Goal: Information Seeking & Learning: Find specific fact

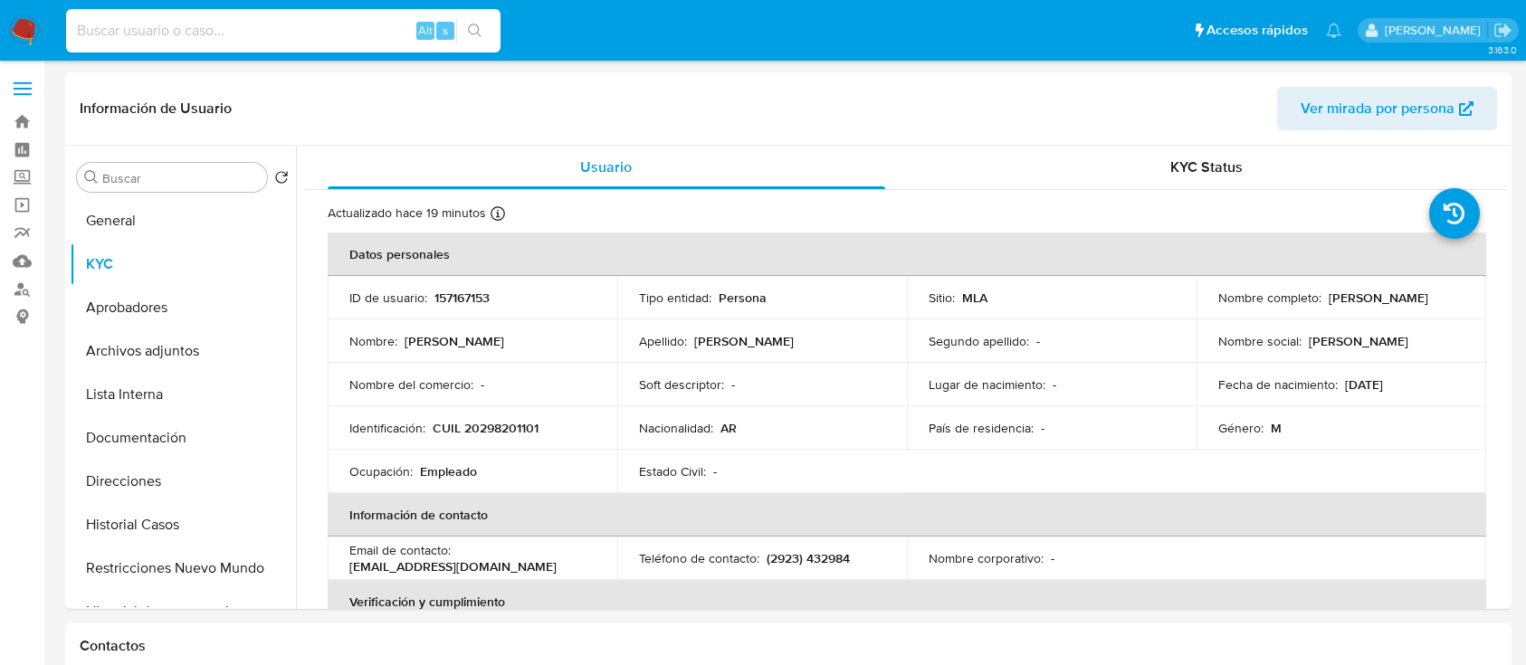
select select "10"
type input "1952261891"
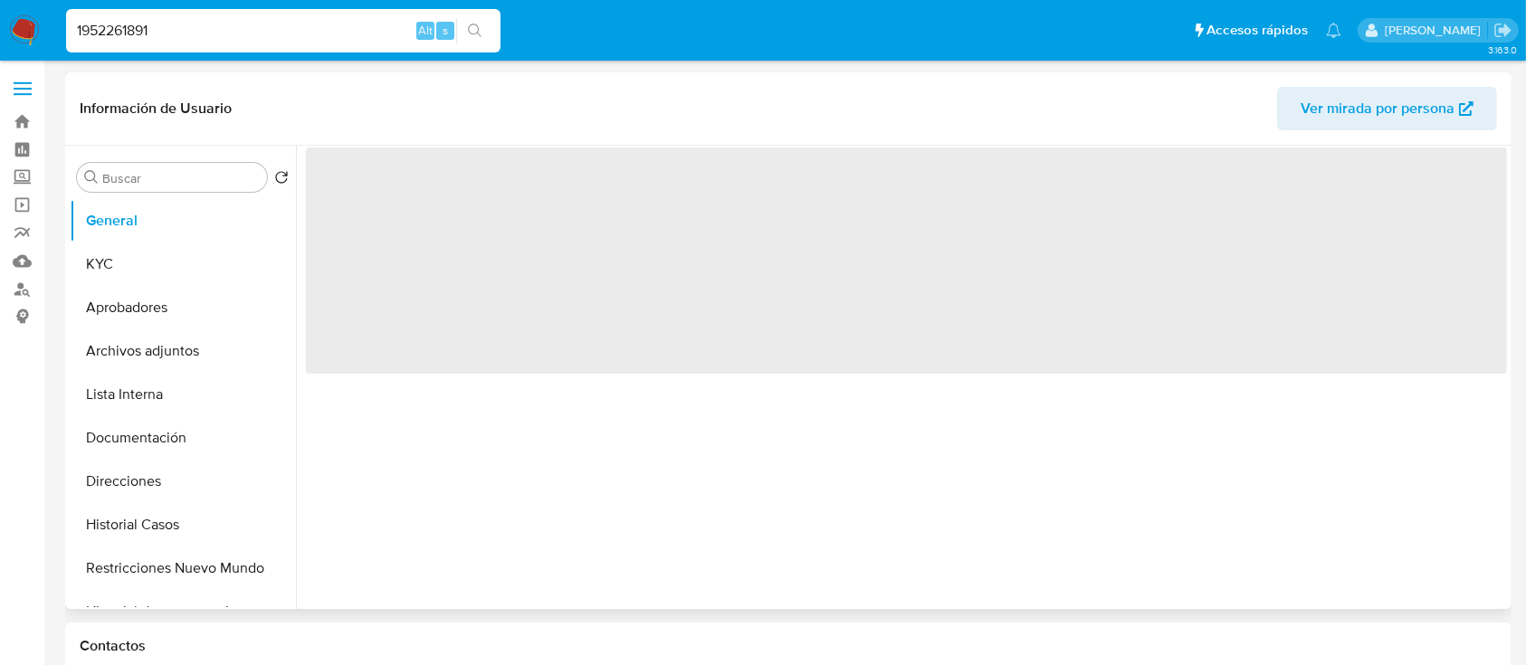
select select "10"
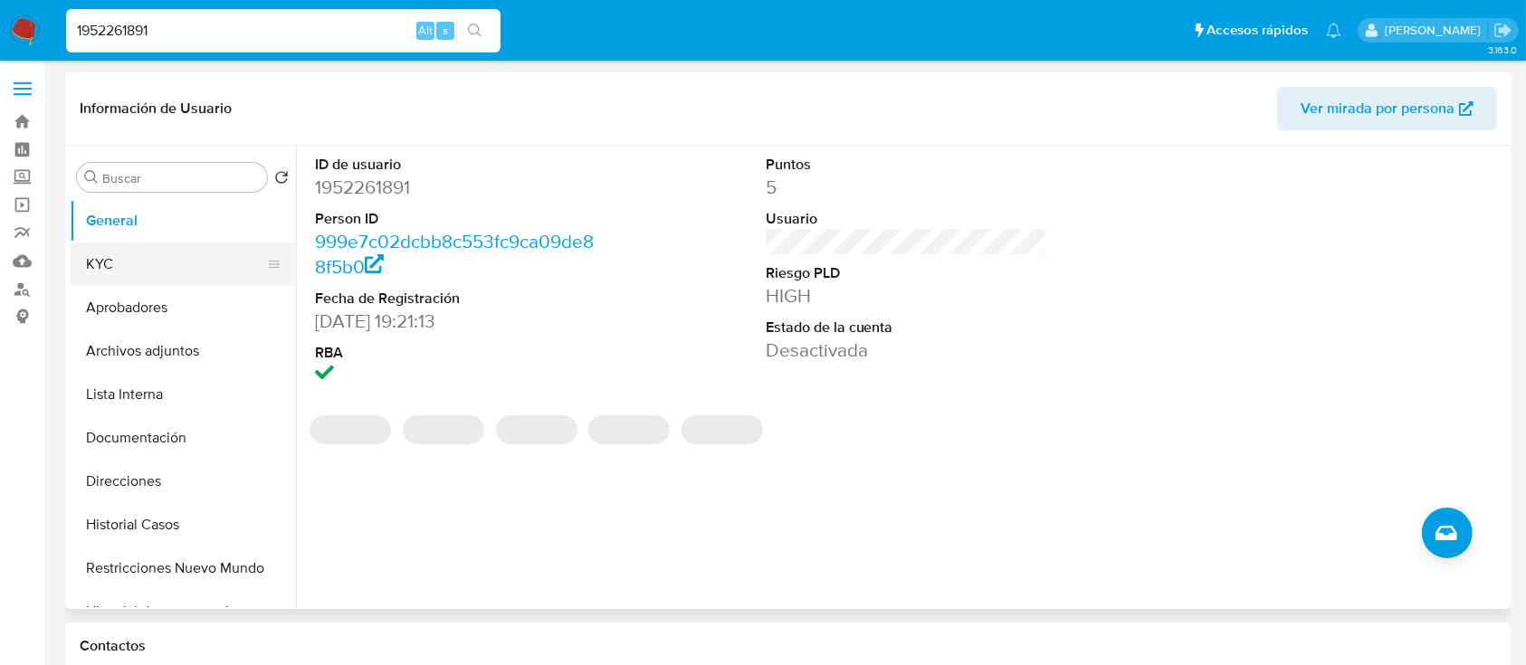
click at [147, 255] on button "KYC" at bounding box center [176, 264] width 212 height 43
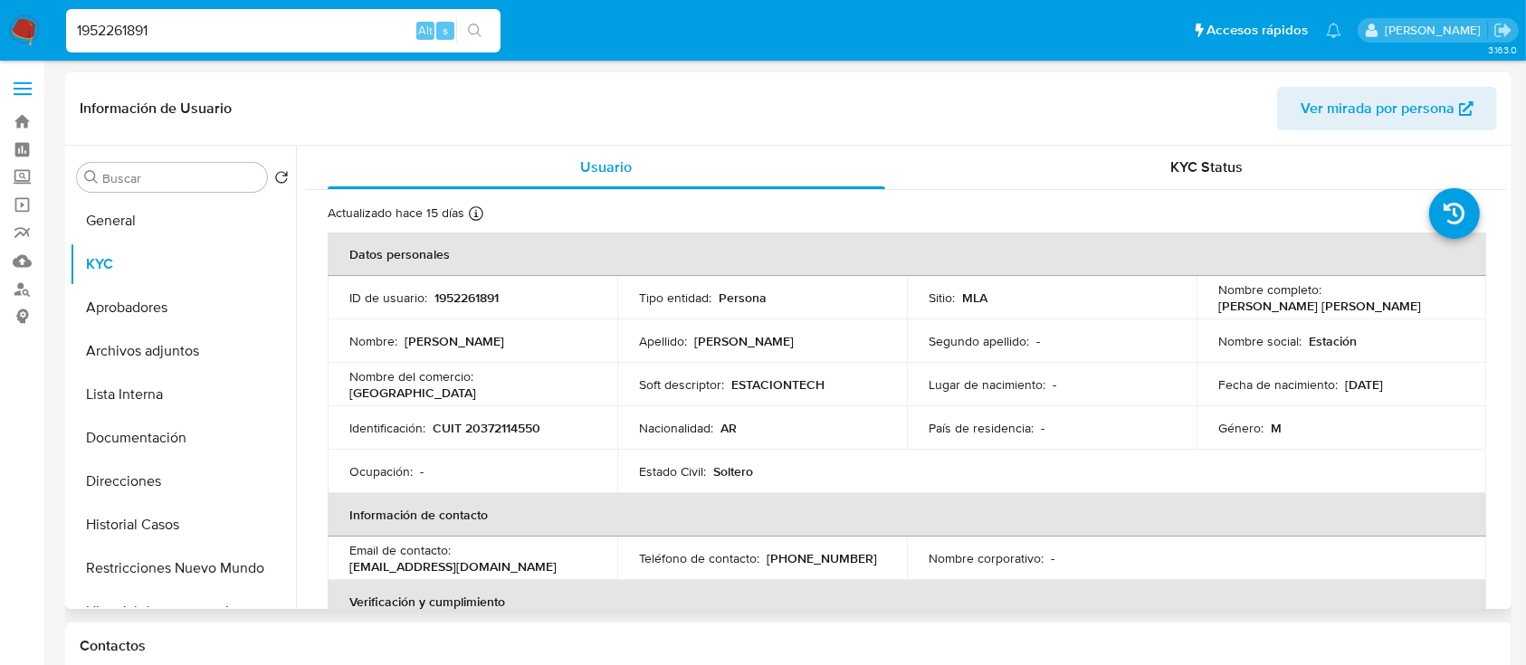
click at [510, 437] on td "Identificación : CUIT 20372114550" at bounding box center [473, 427] width 290 height 43
click at [510, 423] on p "CUIT 20372114550" at bounding box center [487, 428] width 108 height 16
copy p "20372114550"
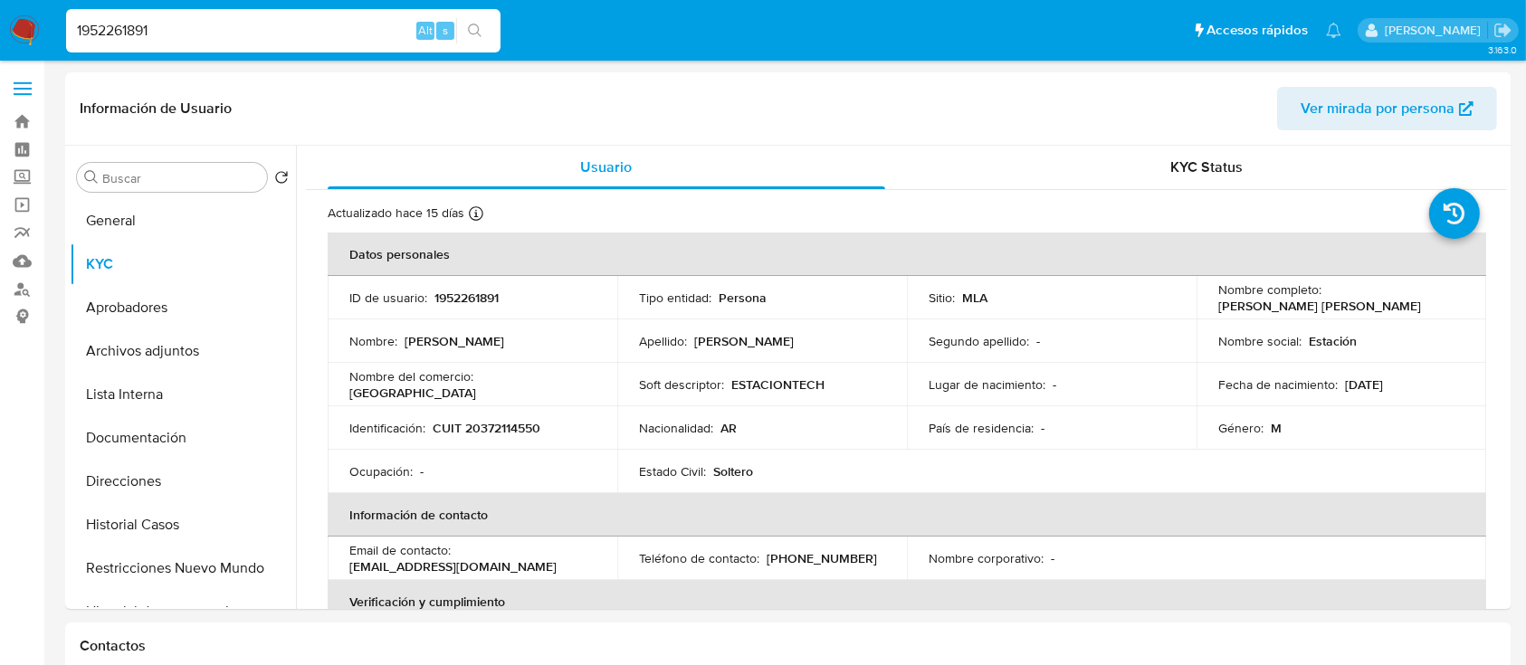
click at [277, 41] on input "1952261891" at bounding box center [283, 31] width 434 height 24
paste input "272246750"
type input "1272246750"
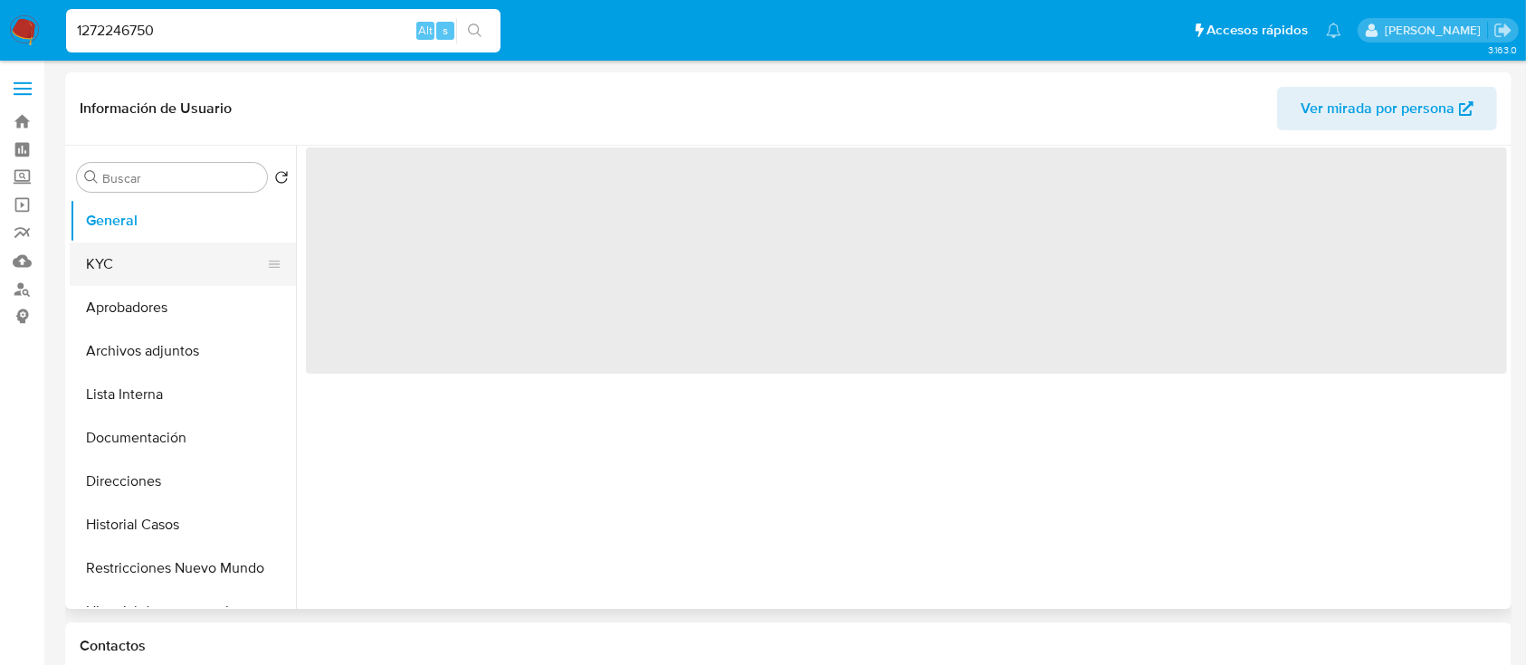
select select "10"
click at [105, 261] on button "KYC" at bounding box center [176, 264] width 212 height 43
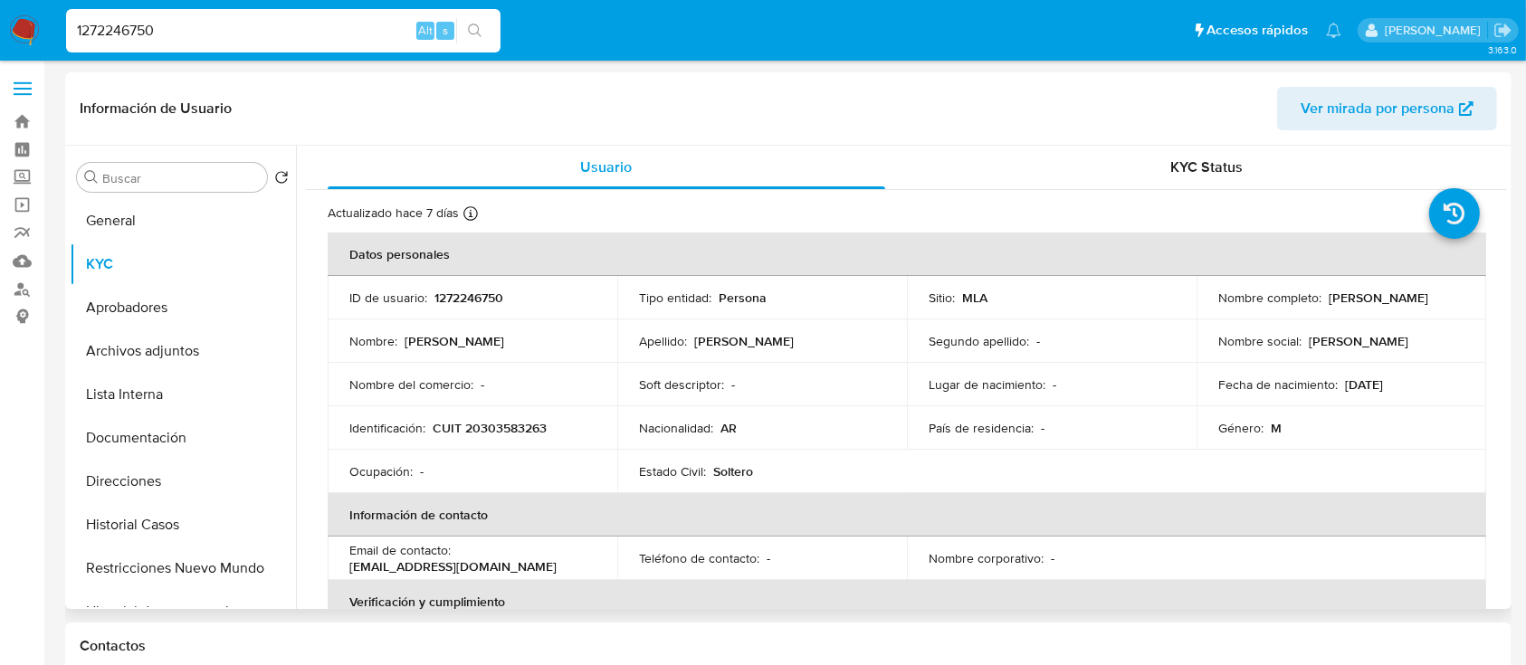
click at [510, 417] on td "Identificación : CUIT 20303583263" at bounding box center [473, 427] width 290 height 43
click at [510, 420] on p "CUIT 20303583263" at bounding box center [490, 428] width 114 height 16
click at [503, 441] on td "Identificación : CUIT 20303583263" at bounding box center [473, 427] width 290 height 43
click at [504, 432] on p "CUIT 20303583263" at bounding box center [490, 428] width 114 height 16
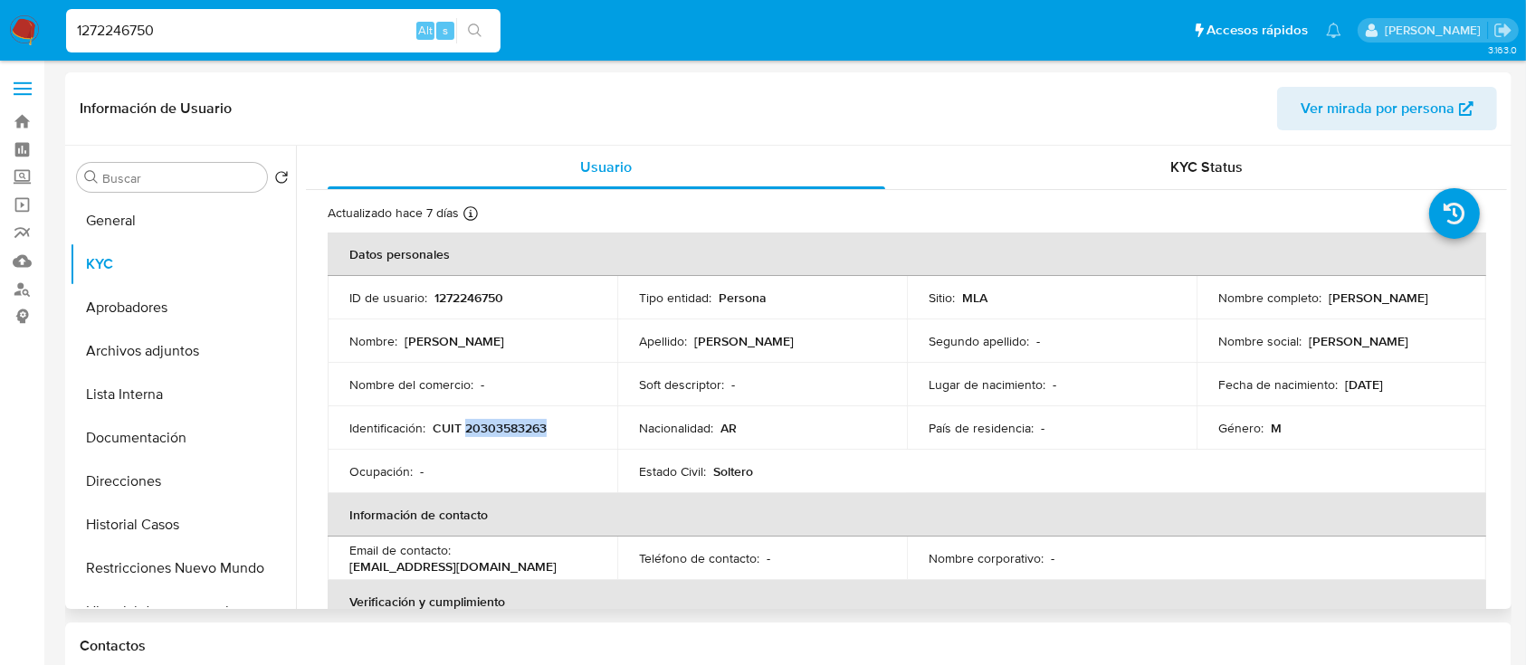
click at [504, 432] on p "CUIT 20303583263" at bounding box center [490, 428] width 114 height 16
copy p "20303583263"
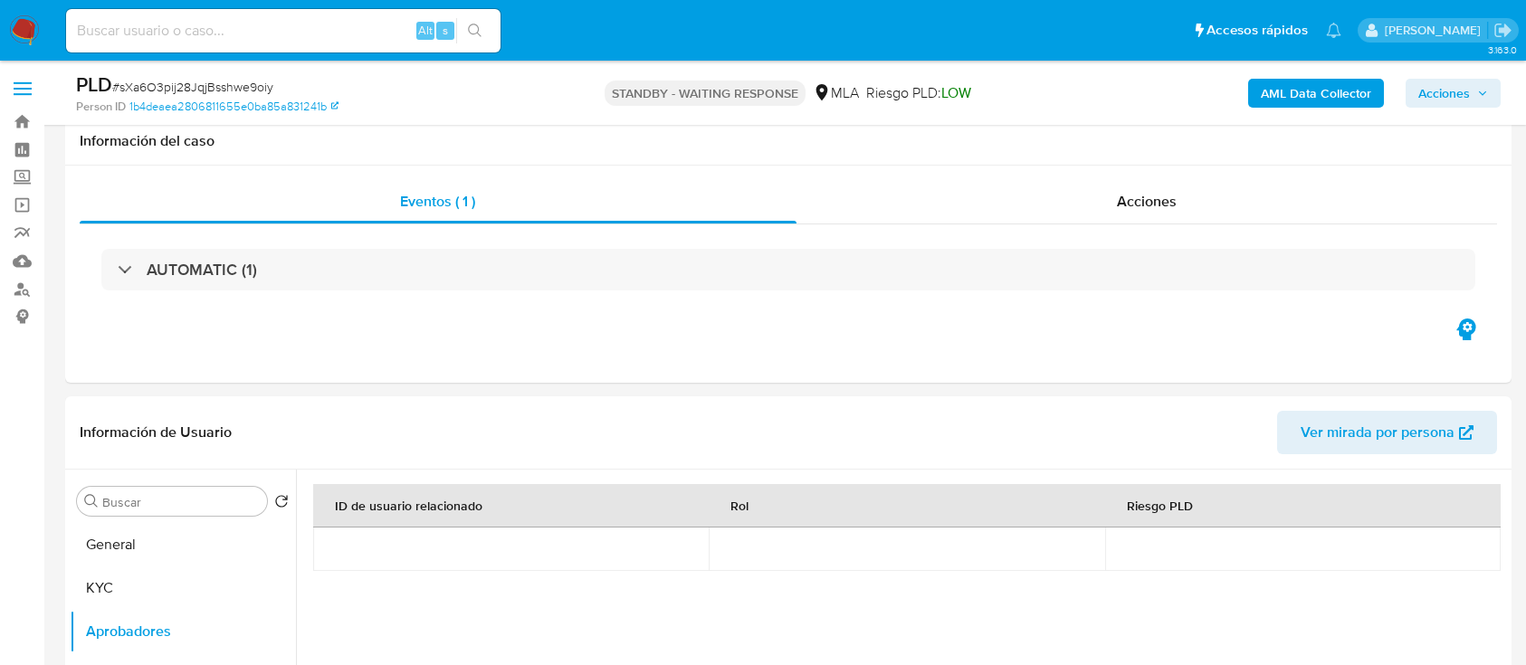
select select "10"
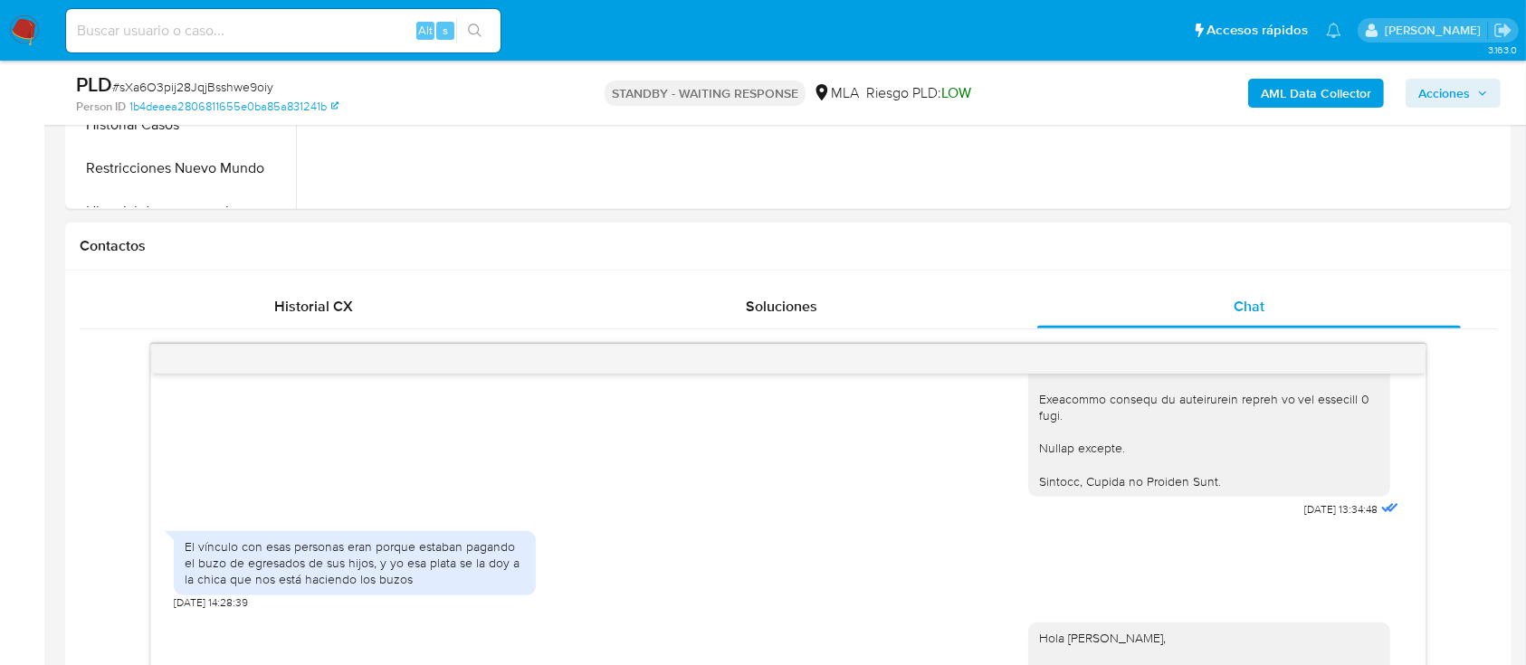
scroll to position [2231, 0]
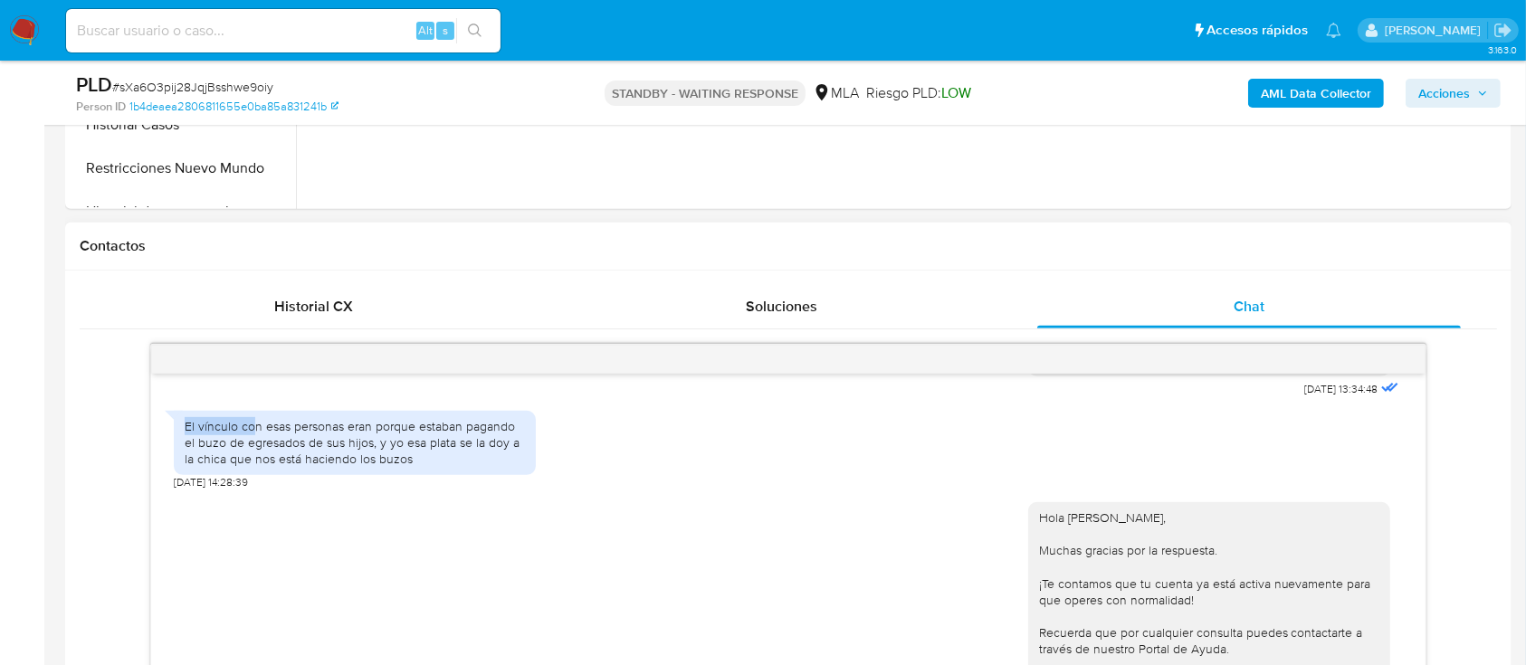
drag, startPoint x: 180, startPoint y: 468, endPoint x: 310, endPoint y: 499, distance: 133.9
click at [261, 475] on div "El vínculo con esas personas eran porque estaban pagando el buzo de egresados d…" at bounding box center [355, 443] width 362 height 64
click at [313, 468] on div "El vínculo con esas personas eran porque estaban pagando el buzo de egresados d…" at bounding box center [355, 443] width 340 height 50
